Goal: Information Seeking & Learning: Find specific fact

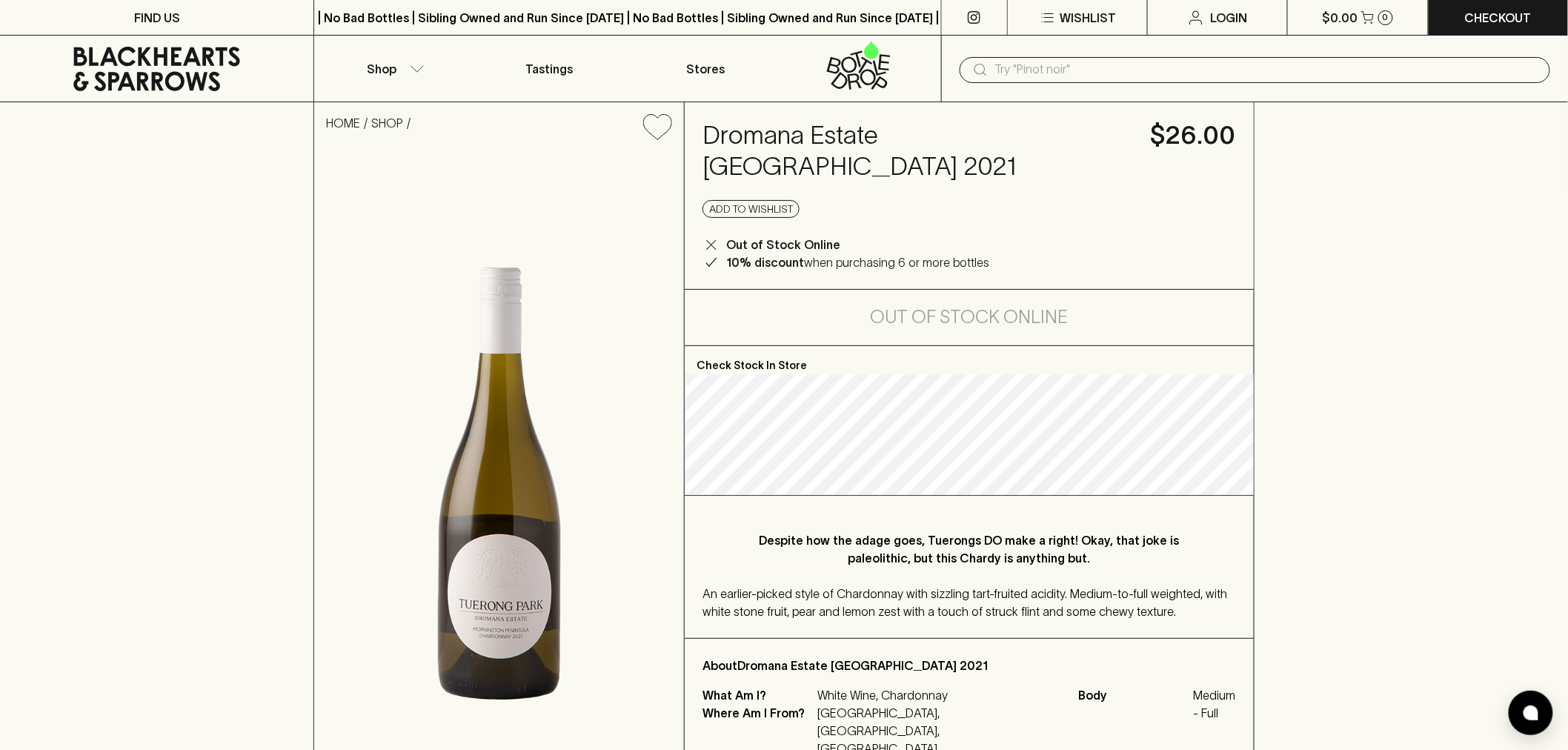
click at [1066, 72] on input "text" at bounding box center [1266, 69] width 543 height 24
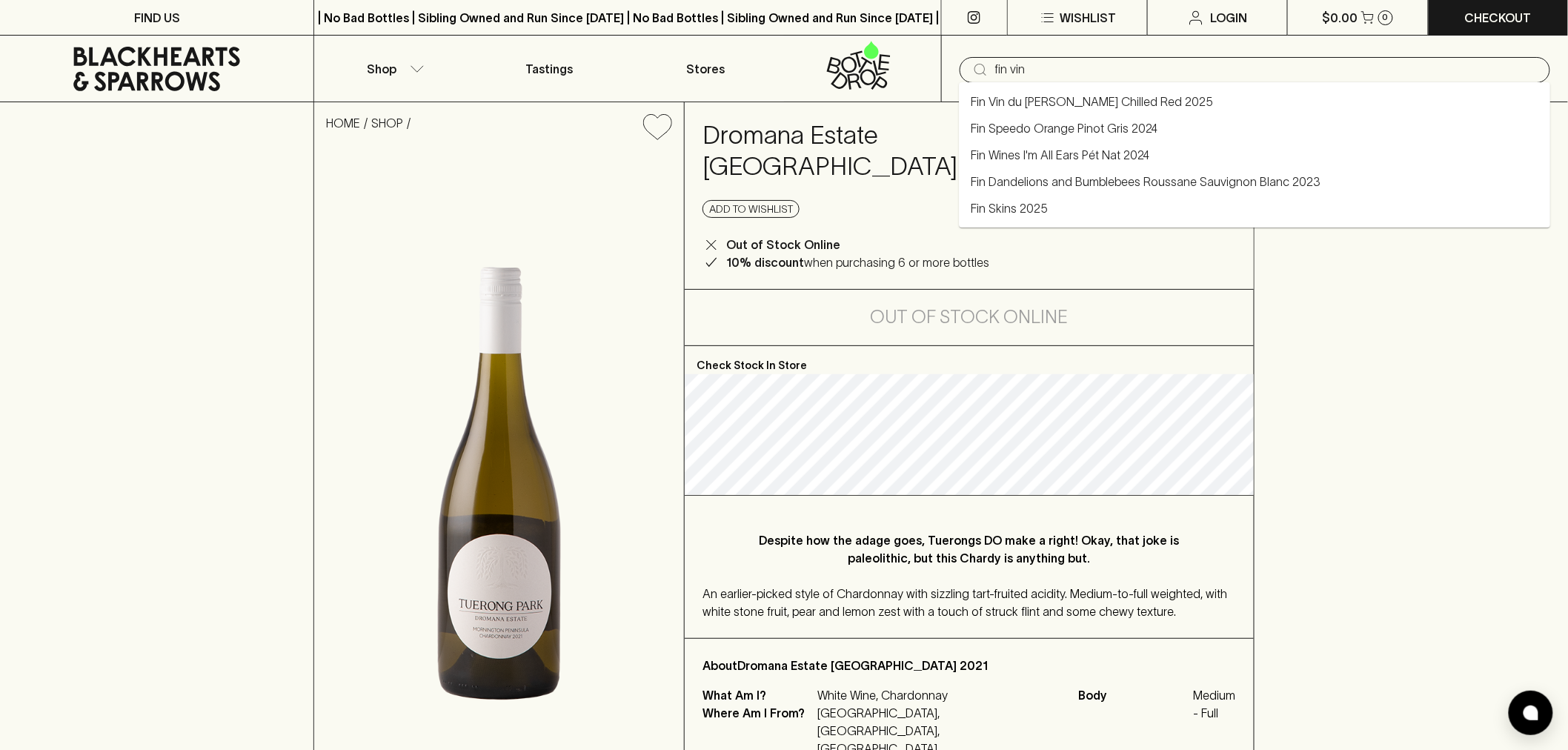
click at [1069, 106] on link "Fin Vin du [PERSON_NAME] Chilled Red 2025" at bounding box center [1092, 102] width 242 height 18
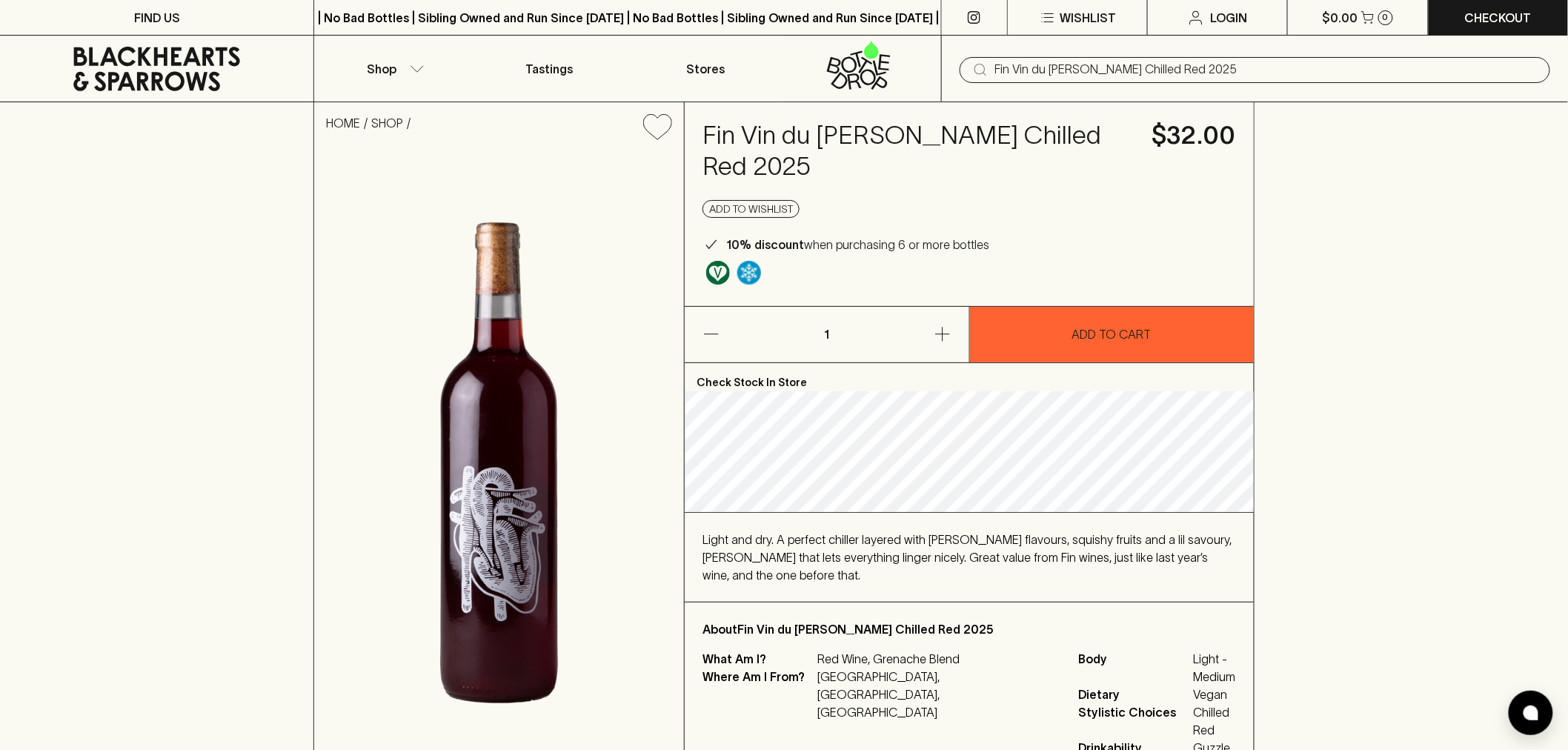
type input "Fin Vin du [PERSON_NAME] Chilled Red 2025"
click at [986, 532] on span "Light and dry. A perfect chiller layered with [PERSON_NAME] flavours, squishy f…" at bounding box center [966, 557] width 529 height 49
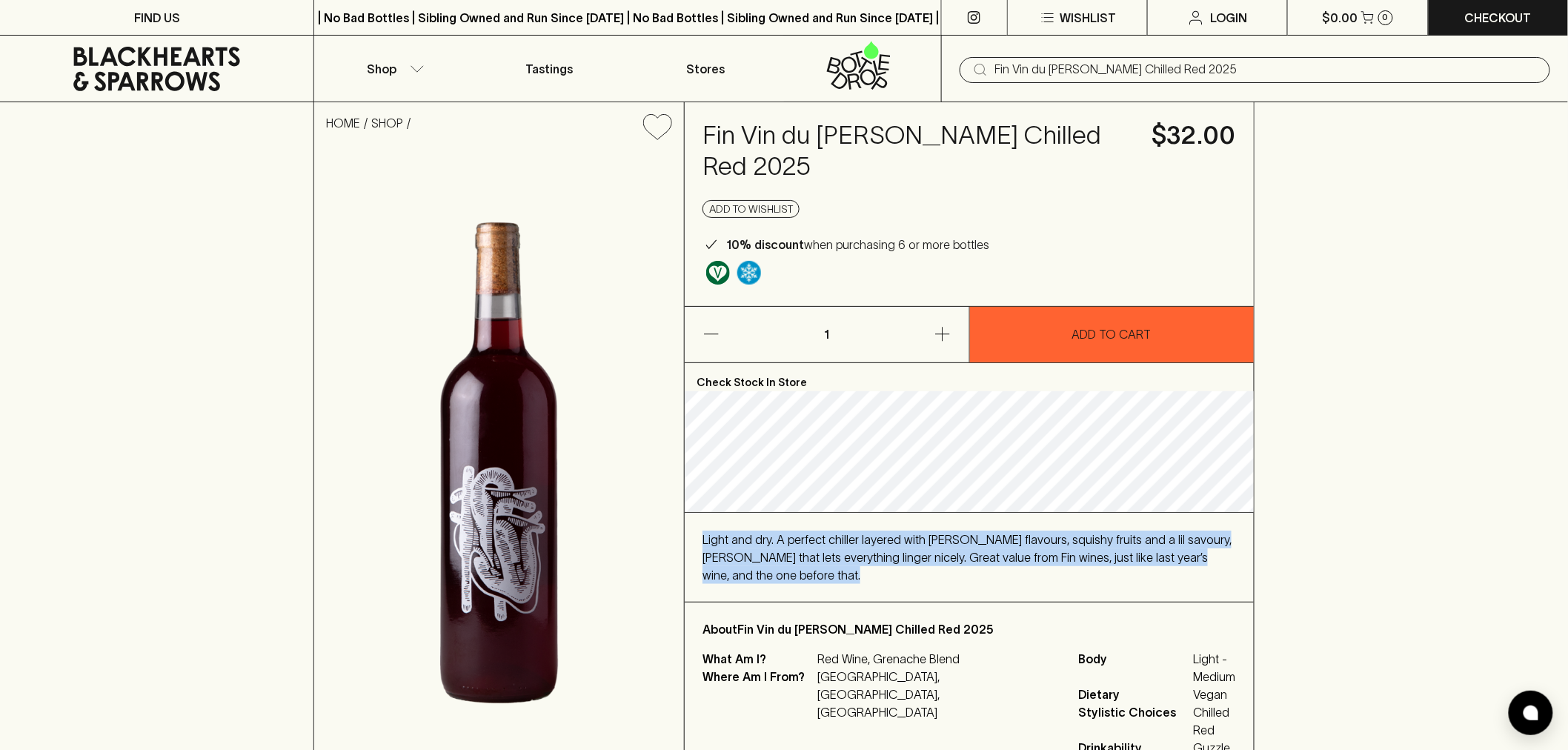
click at [986, 532] on span "Light and dry. A perfect chiller layered with [PERSON_NAME] flavours, squishy f…" at bounding box center [966, 557] width 529 height 49
copy span "Light and dry. A perfect chiller layered with [PERSON_NAME] flavours, squishy f…"
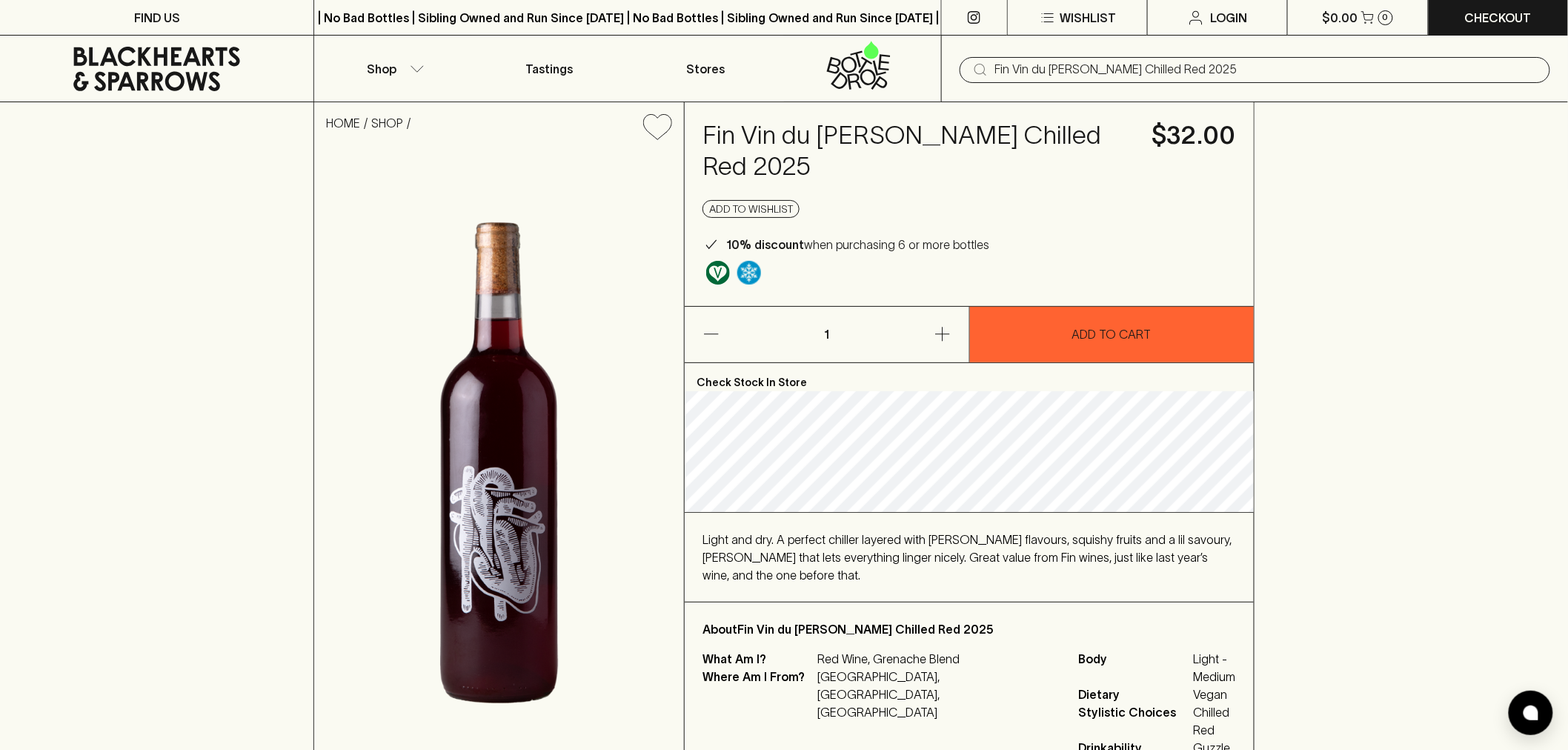
drag, startPoint x: 1473, startPoint y: 235, endPoint x: 1425, endPoint y: 231, distance: 48.2
click at [1473, 235] on div "HOME SHOP Fin Vin du [PERSON_NAME] Chilled Red 2025 $32.00 Add to wishlist 10% …" at bounding box center [784, 439] width 1568 height 673
click at [812, 137] on h4 "Fin Vin du [PERSON_NAME] Chilled Red 2025" at bounding box center [918, 151] width 432 height 63
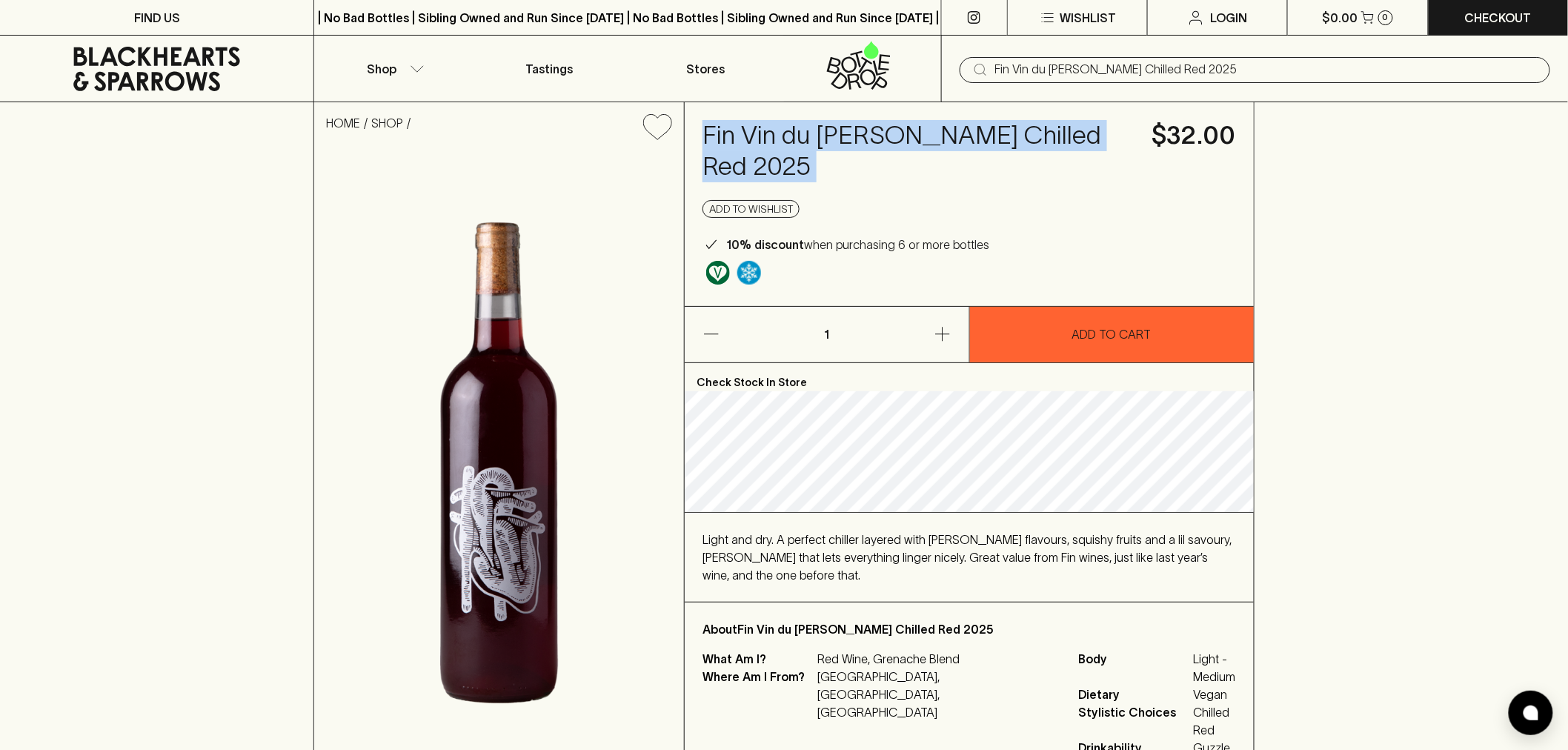
click at [812, 137] on h4 "Fin Vin du [PERSON_NAME] Chilled Red 2025" at bounding box center [918, 151] width 432 height 63
copy h4 "Fin Vin du [PERSON_NAME] Chilled Red 2025"
click at [1312, 477] on div "HOME SHOP Fin Vin du [PERSON_NAME] Chilled Red 2025 $32.00 Add to wishlist 10% …" at bounding box center [784, 439] width 1568 height 673
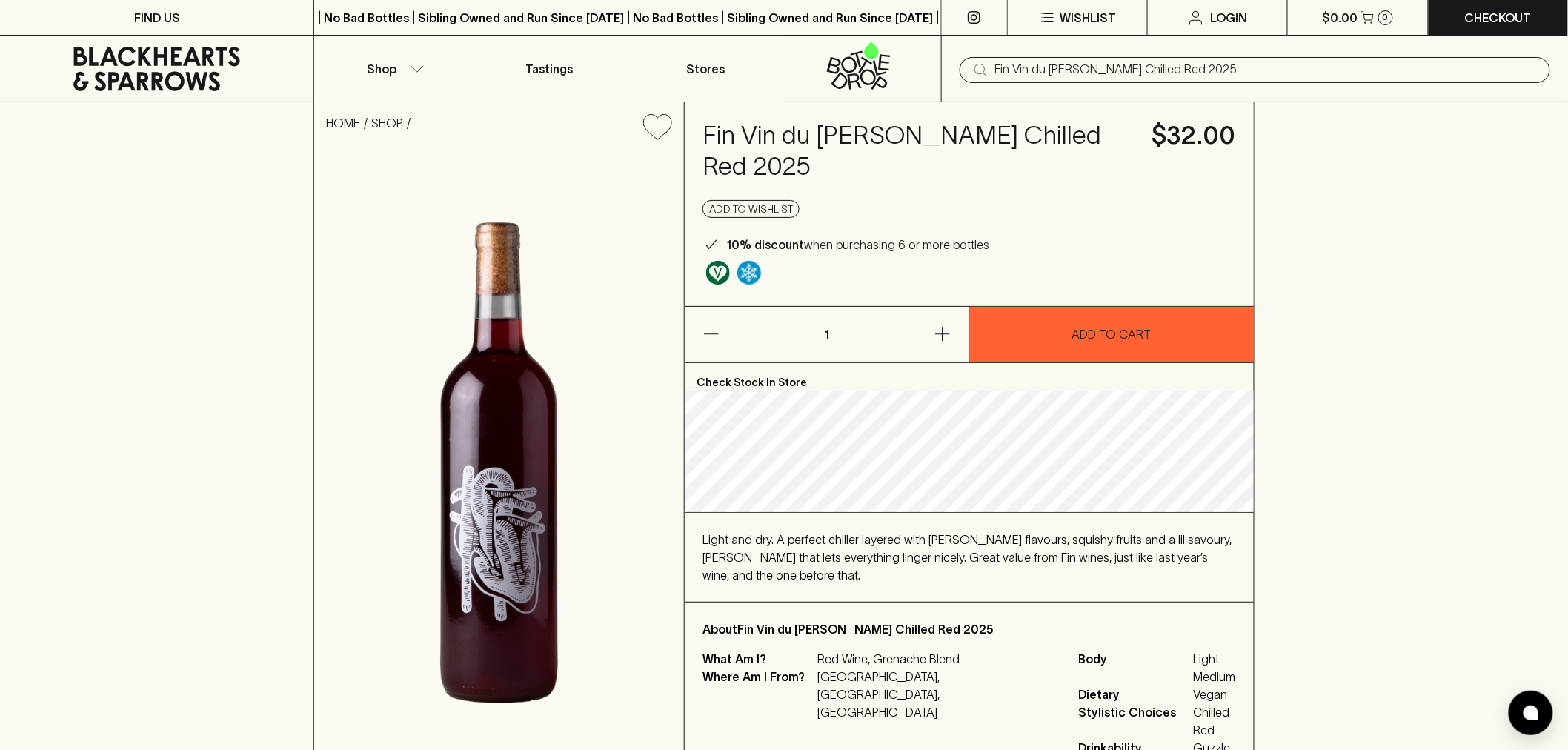
click at [884, 649] on p "Red Wine, Grenache Blend" at bounding box center [940, 658] width 244 height 18
drag, startPoint x: 884, startPoint y: 616, endPoint x: 932, endPoint y: 615, distance: 48.0
click at [932, 649] on p "Red Wine, Grenache Blend" at bounding box center [940, 658] width 244 height 18
copy p "Grenache Blend"
click at [1463, 434] on div "HOME SHOP Fin Vin du [PERSON_NAME] Chilled Red 2025 $32.00 Add to wishlist 10% …" at bounding box center [784, 439] width 1568 height 673
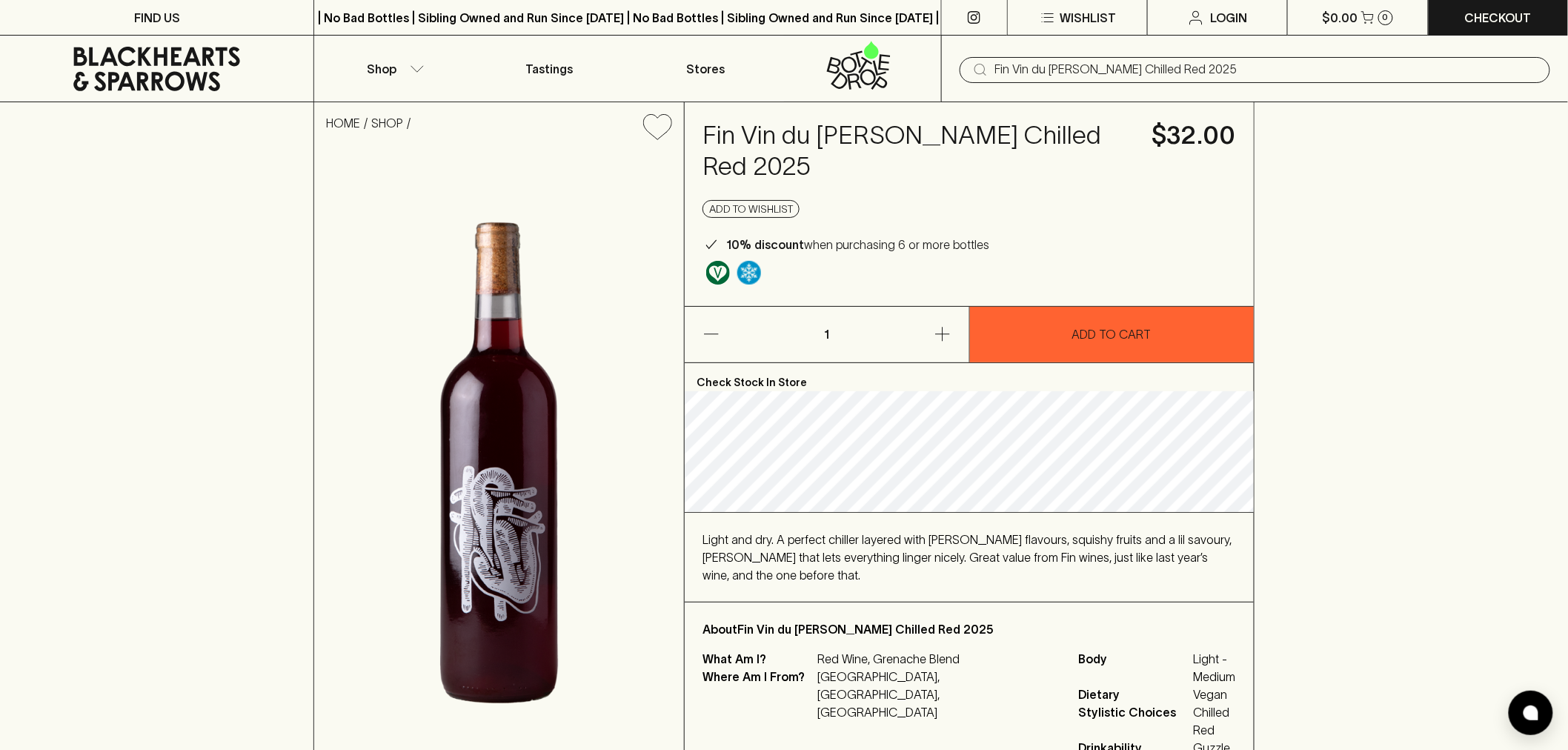
click at [1551, 267] on div "HOME SHOP Fin Vin du [PERSON_NAME] Chilled Red 2025 $32.00 Add to wishlist 10% …" at bounding box center [784, 439] width 1568 height 673
click at [867, 112] on div "Fin Vin du [PERSON_NAME] Chilled Red 2025 $32.00 Add to wishlist 10% discount w…" at bounding box center [969, 204] width 569 height 204
click at [872, 124] on h4 "Fin Vin du [PERSON_NAME] Chilled Red 2025" at bounding box center [918, 151] width 432 height 63
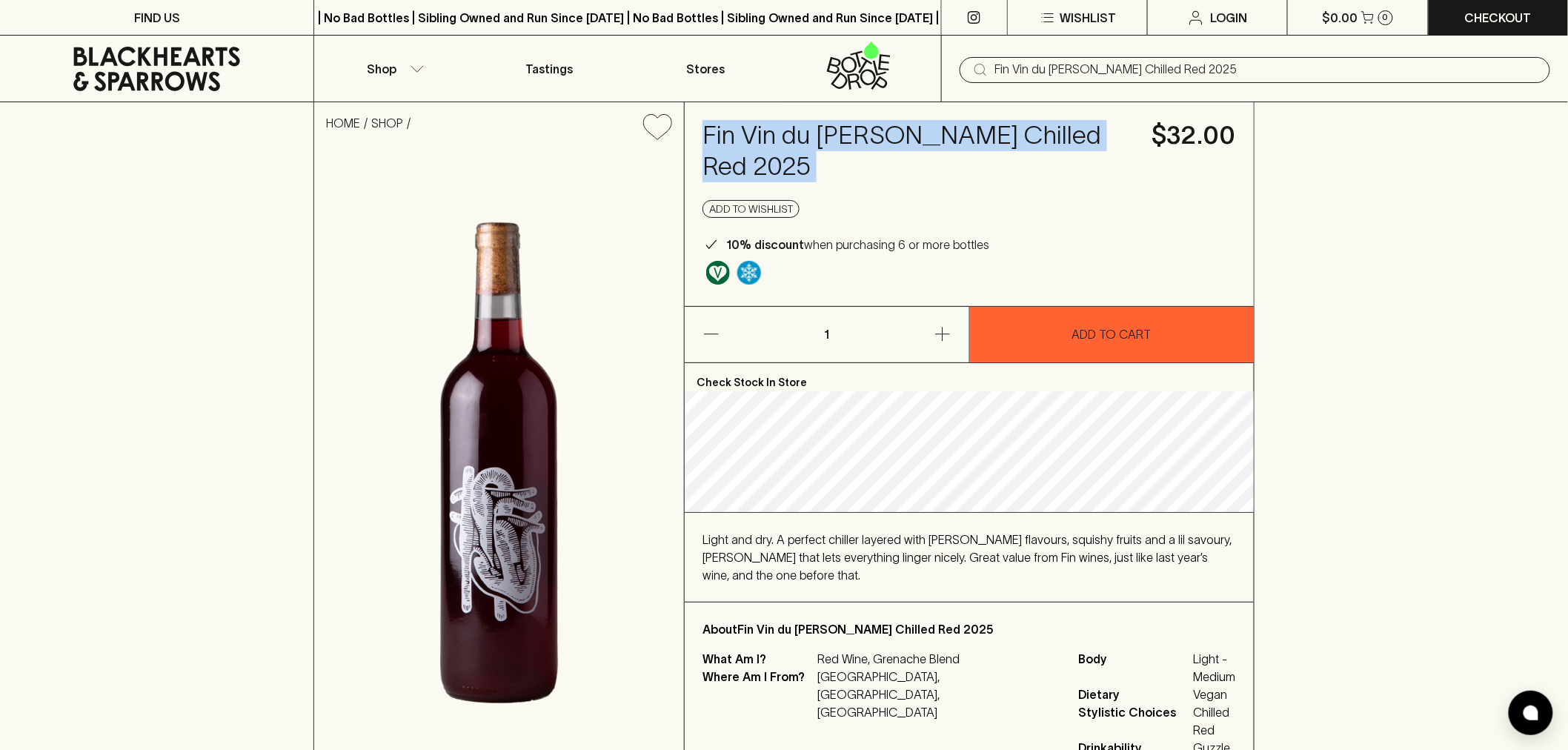
click at [872, 124] on h4 "Fin Vin du [PERSON_NAME] Chilled Red 2025" at bounding box center [918, 151] width 432 height 63
copy h4 "Fin Vin du [PERSON_NAME] Chilled Red 2025"
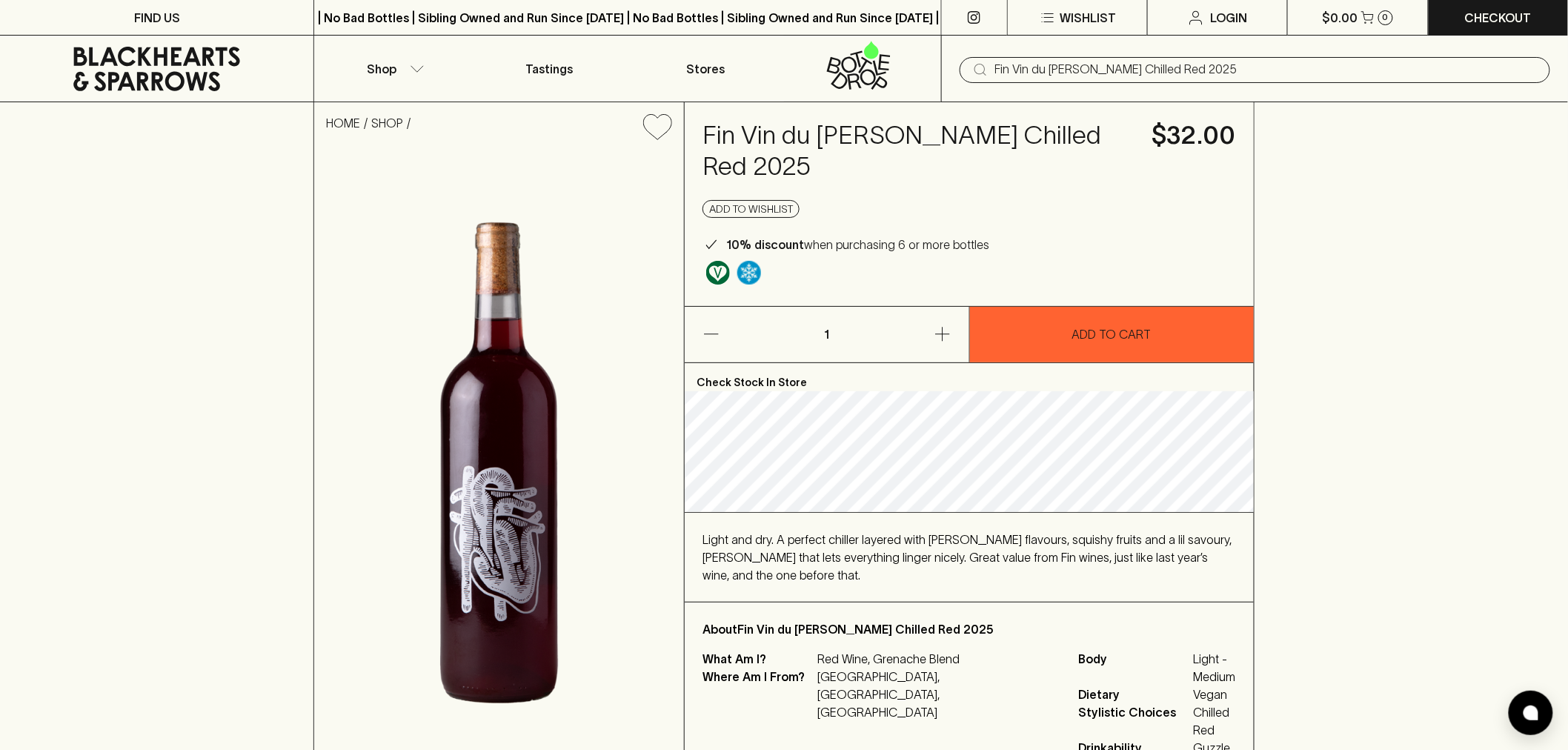
click at [1467, 297] on div "HOME SHOP Fin Vin du [PERSON_NAME] Chilled Red 2025 $32.00 Add to wishlist 10% …" at bounding box center [784, 439] width 1568 height 673
